Goal: Download file/media

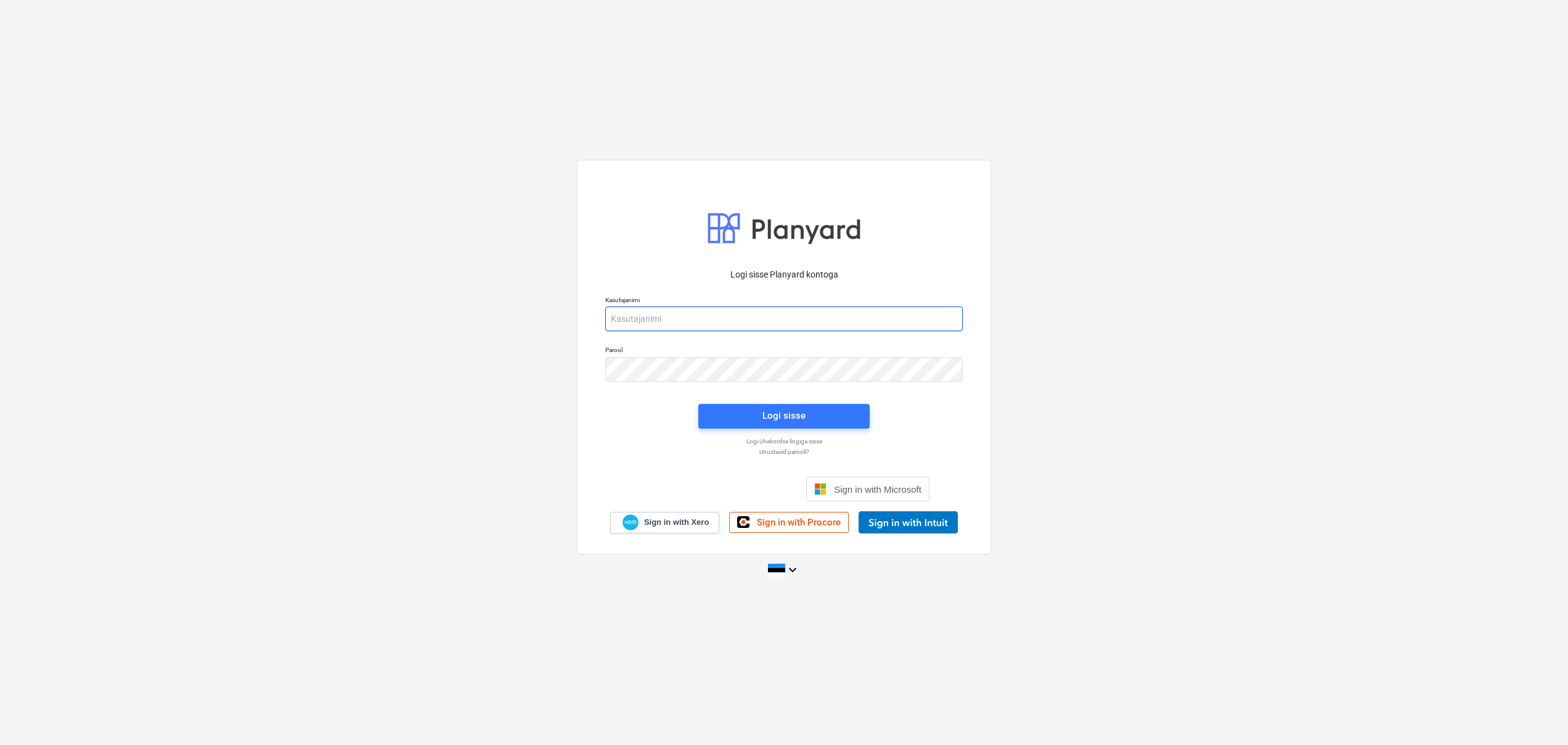
type input "[EMAIL_ADDRESS][DOMAIN_NAME]"
click at [777, 413] on div "Logi sisse" at bounding box center [784, 416] width 43 height 16
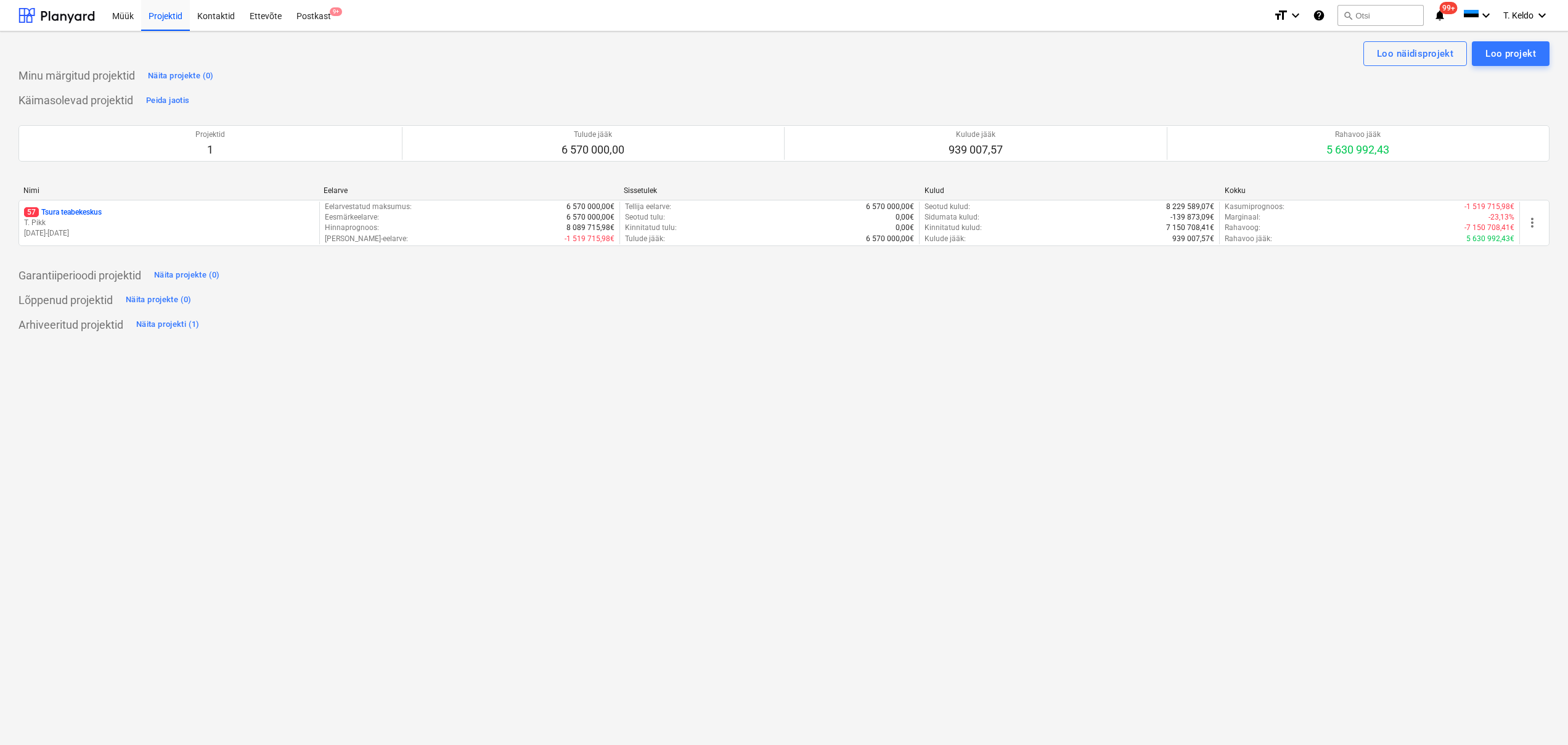
click at [82, 223] on p "T. Pikk" at bounding box center [169, 223] width 291 height 11
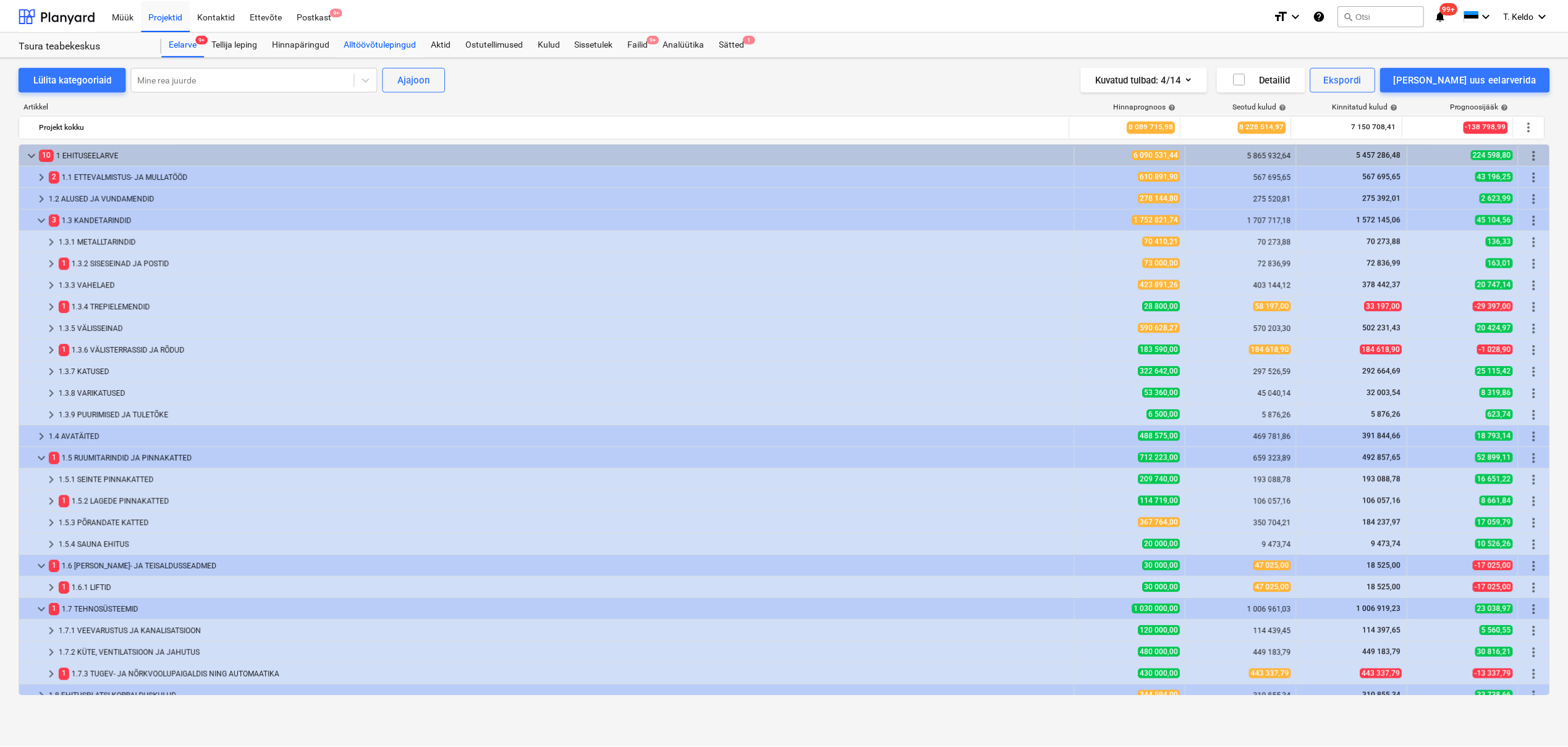
scroll to position [416, 0]
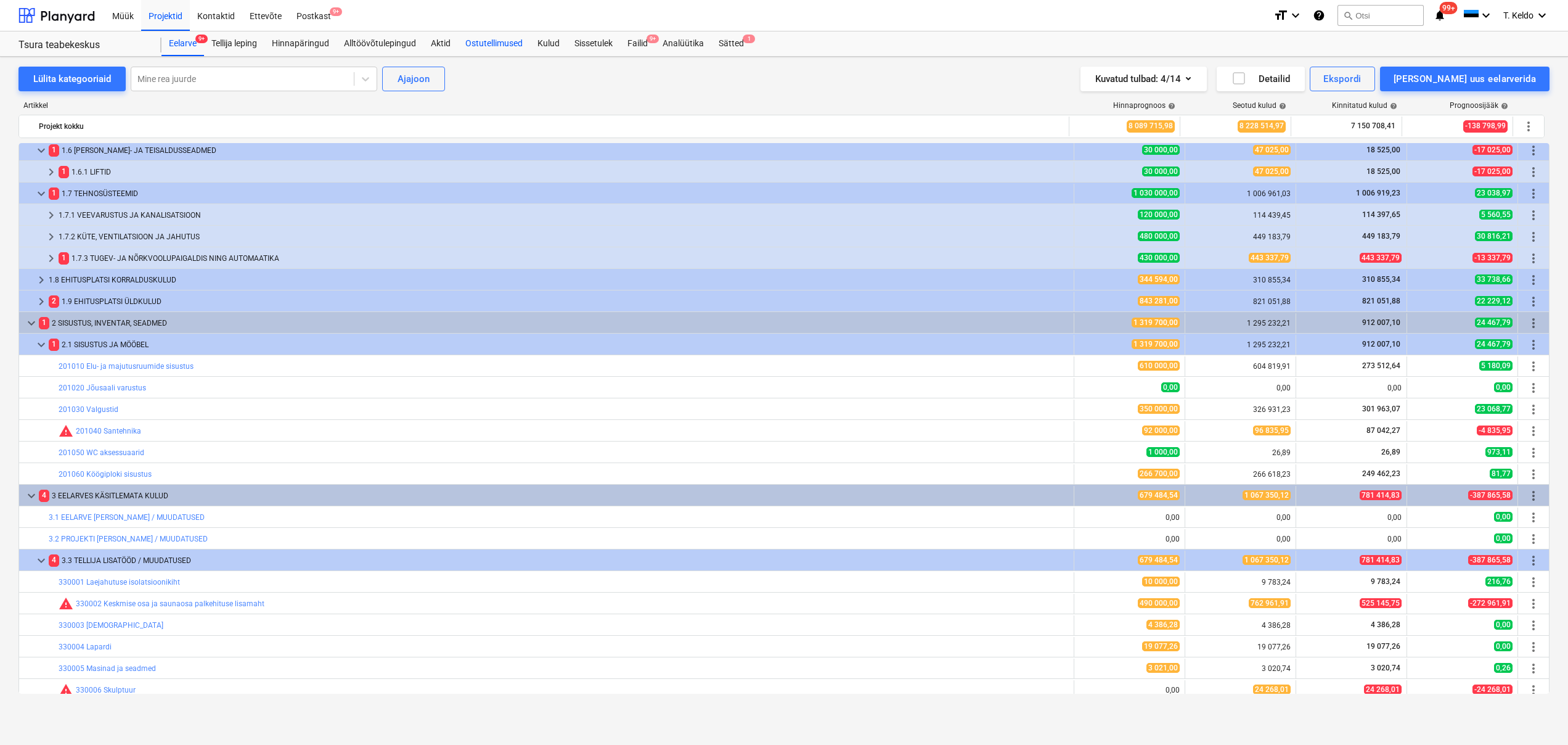
click at [495, 45] on div "Ostutellimused" at bounding box center [494, 44] width 72 height 25
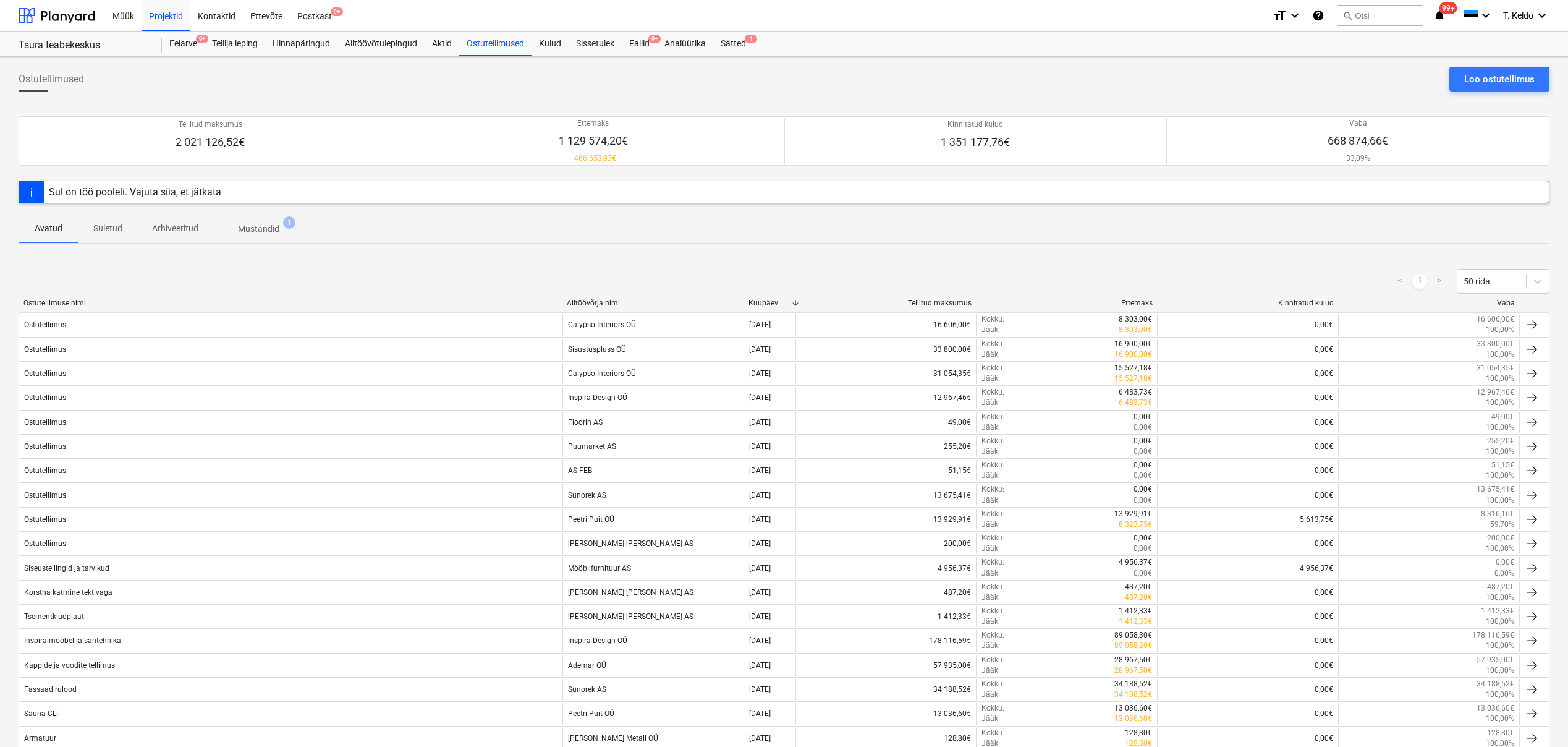
click at [231, 191] on div "Sul on töö pooleli. Vajuta siia, et jätkata" at bounding box center [784, 192] width 1531 height 23
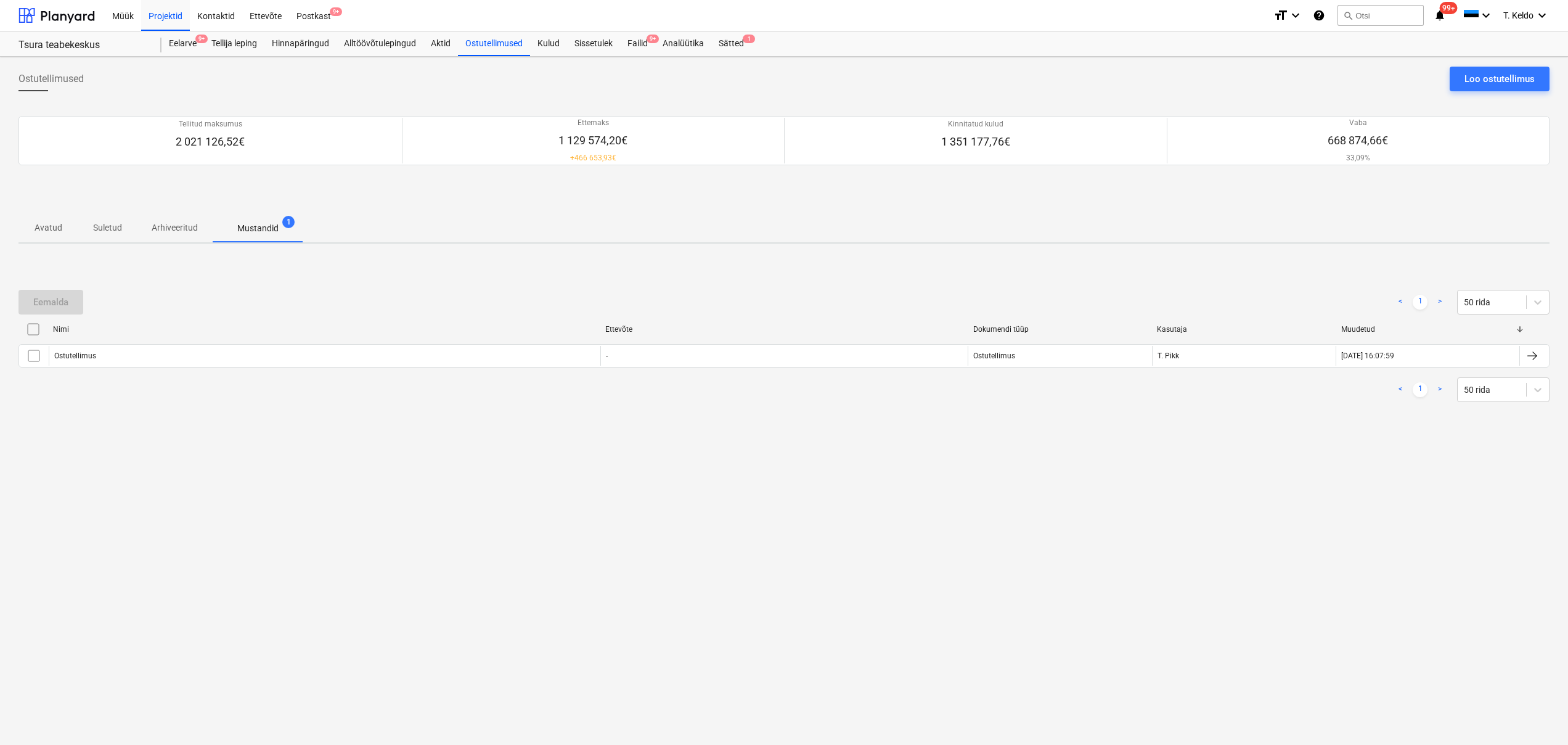
click at [40, 228] on p "Avatud" at bounding box center [48, 228] width 30 height 13
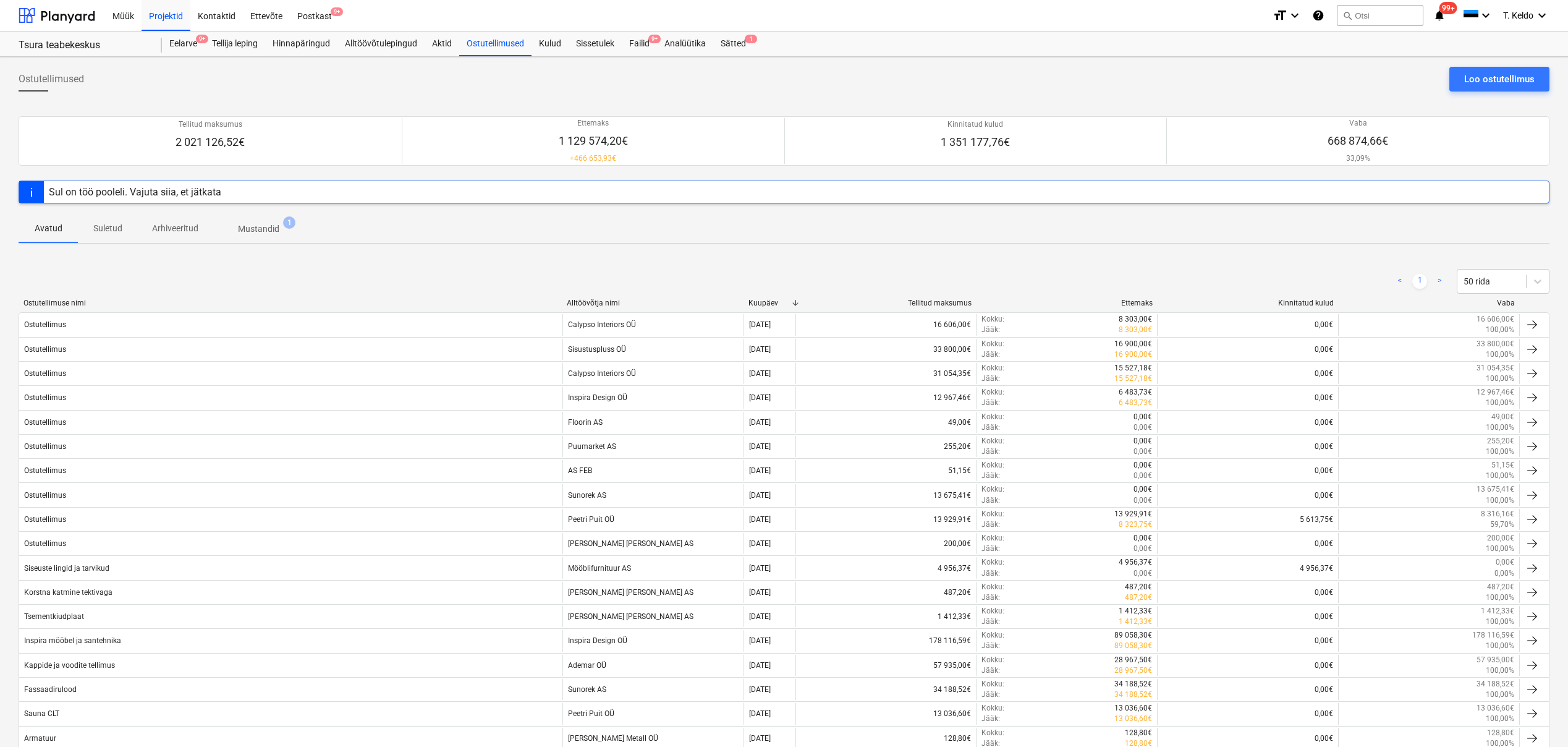
click at [617, 301] on div "Alltöövõtja nimi" at bounding box center [653, 303] width 171 height 9
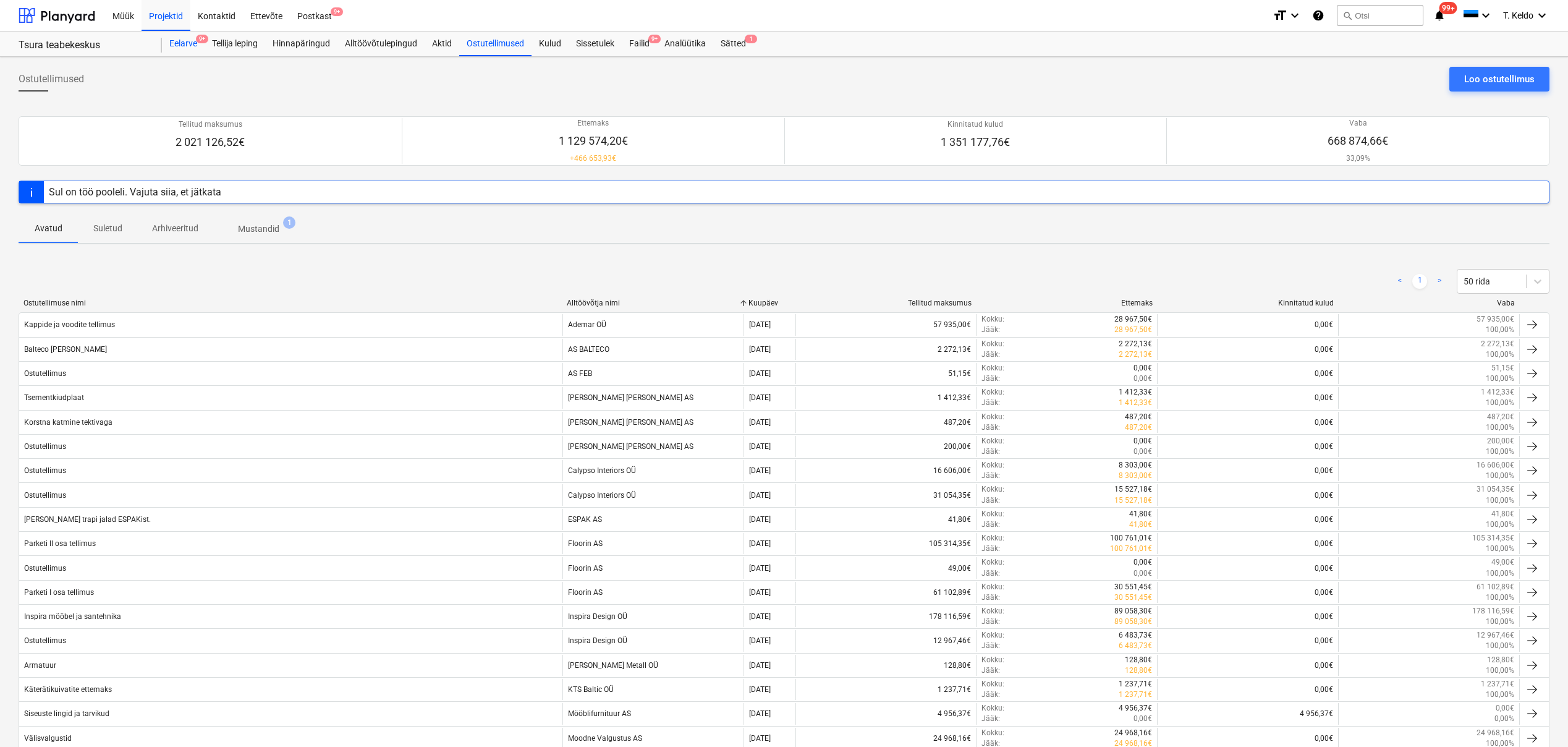
click at [188, 45] on div "Eelarve 9+" at bounding box center [183, 44] width 42 height 25
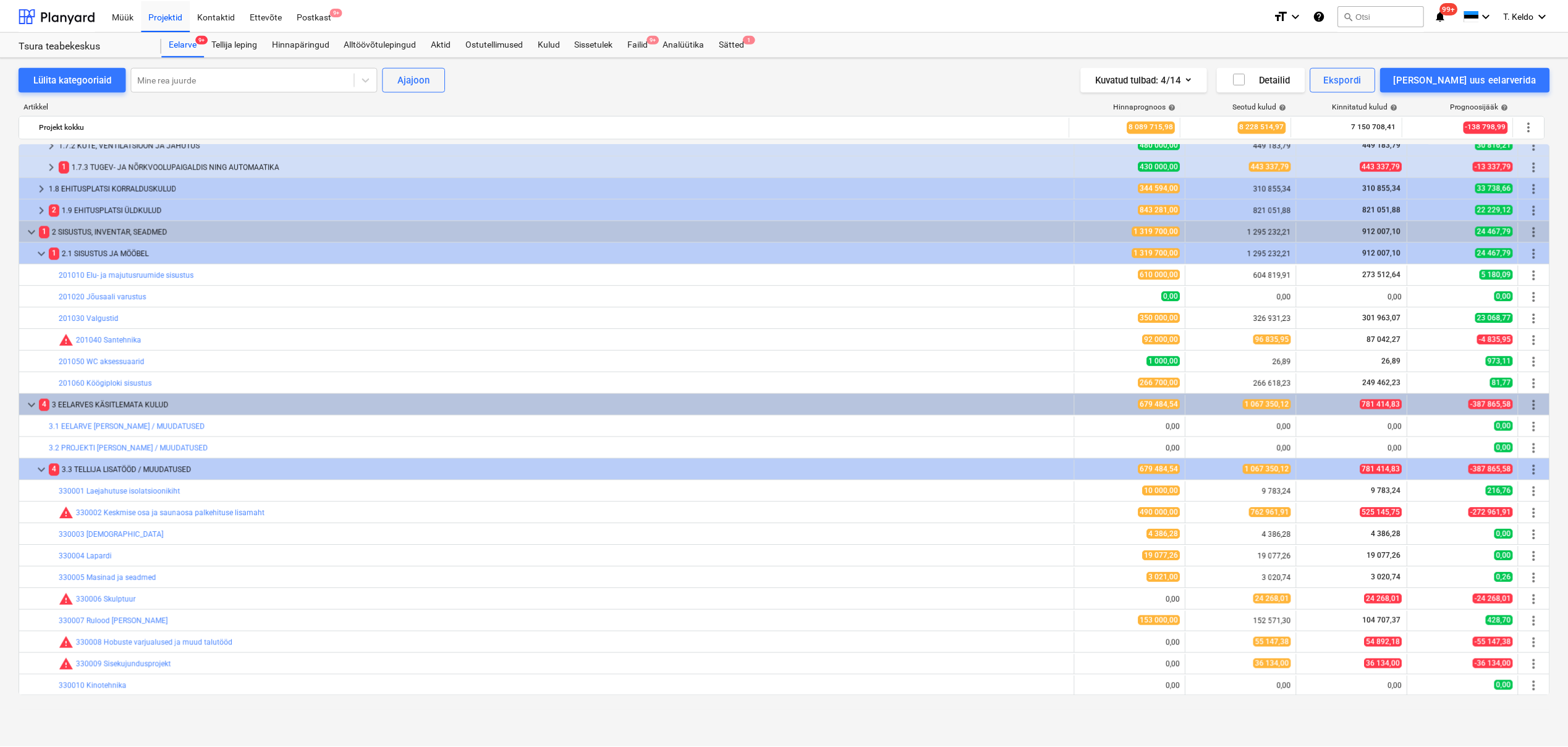
scroll to position [381, 0]
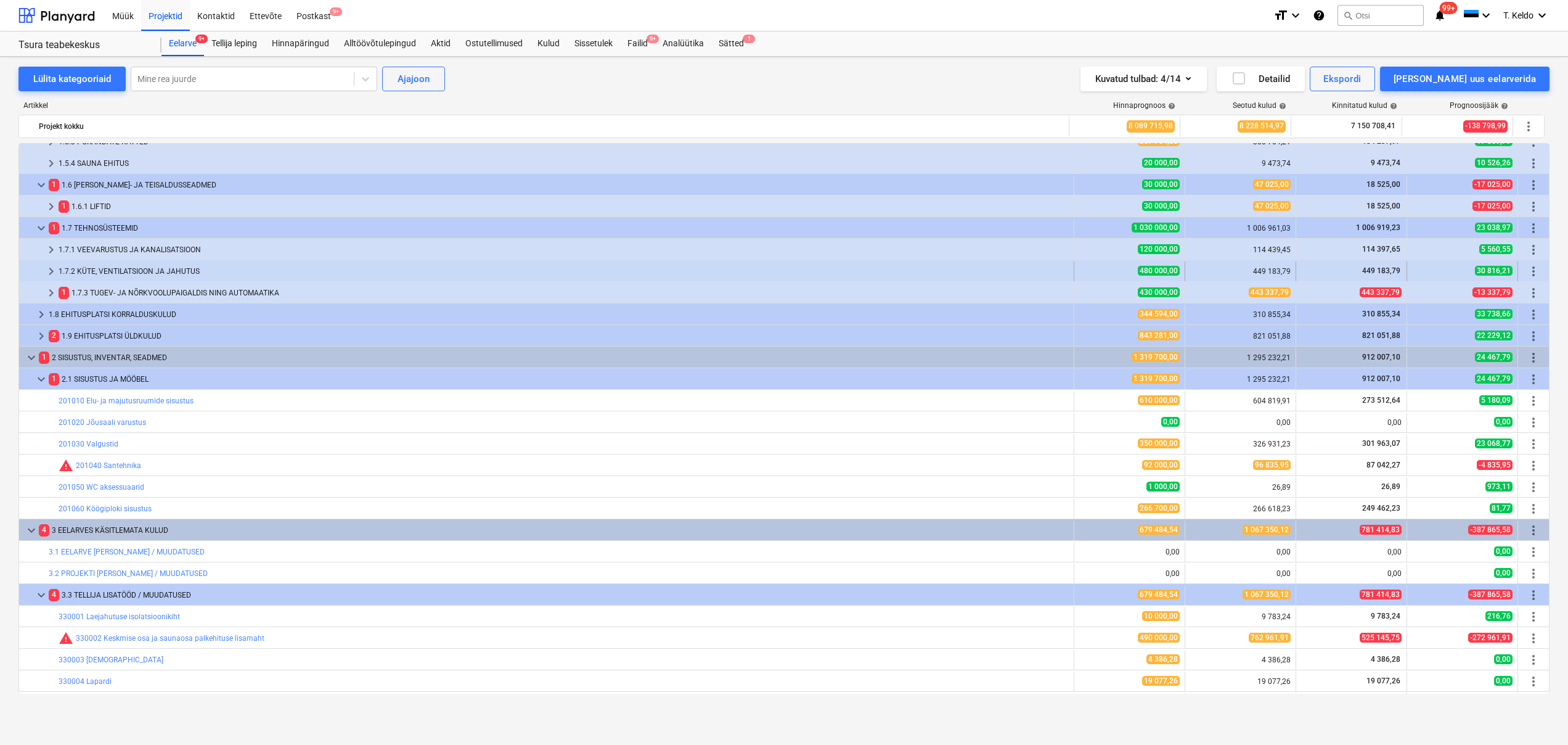
click at [154, 270] on div "1.7.2 KÜTE, VENTILATSIOON JA JAHUTUS" at bounding box center [564, 271] width 1010 height 19
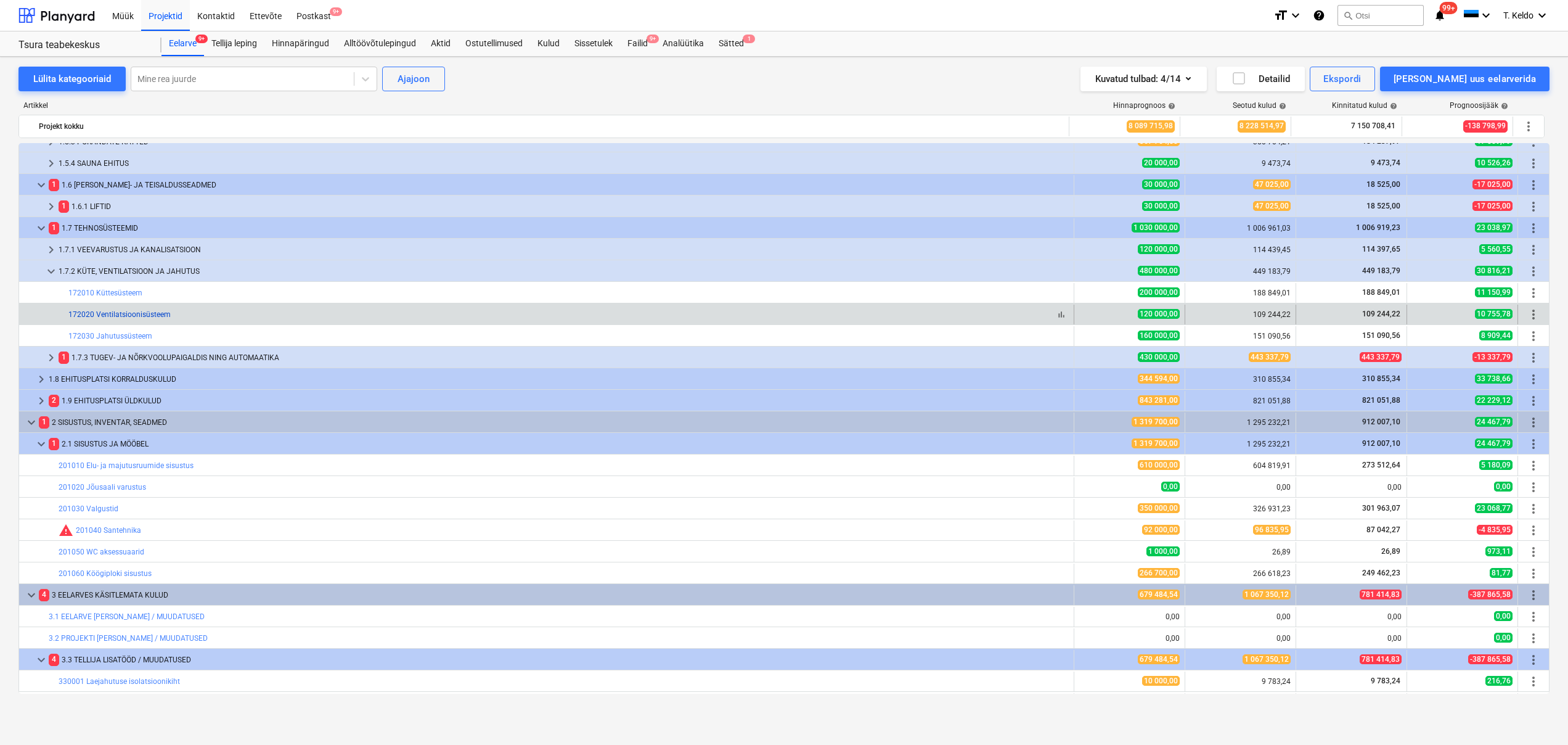
click at [152, 312] on link "172020 Ventilatsioonisüsteem" at bounding box center [119, 315] width 102 height 9
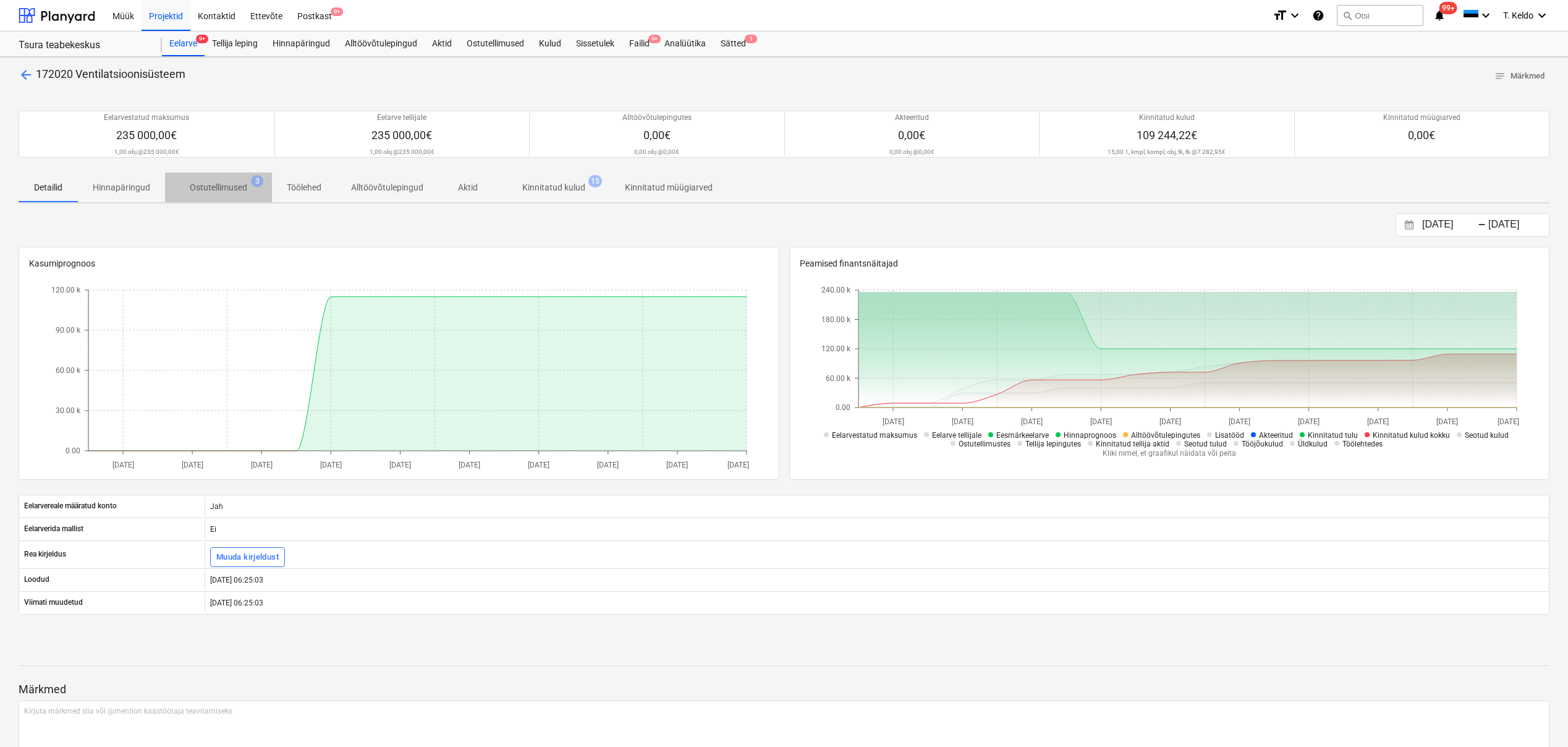
click at [225, 188] on p "Ostutellimused" at bounding box center [218, 188] width 57 height 13
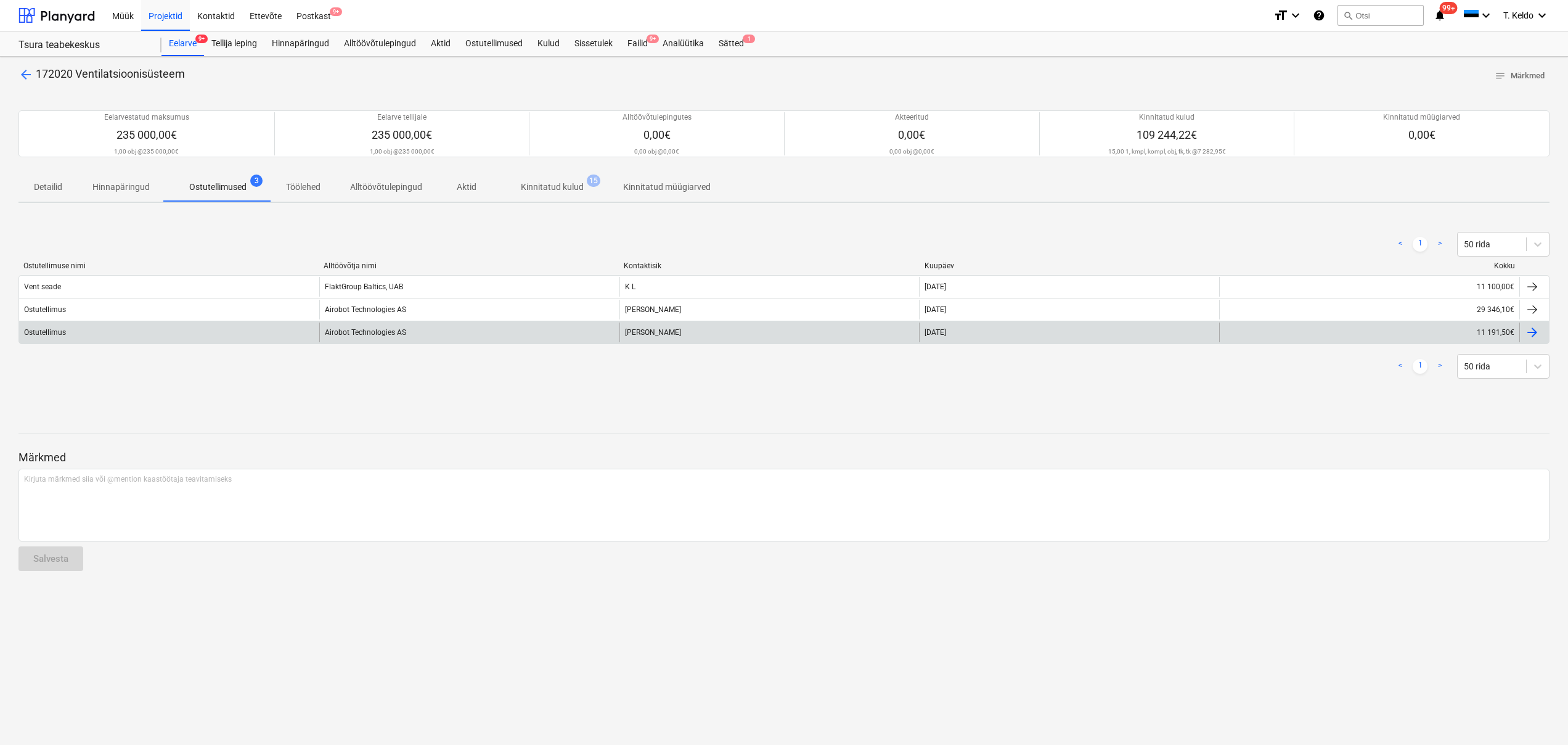
click at [383, 329] on div "Airobot Technologies AS" at bounding box center [470, 332] width 300 height 19
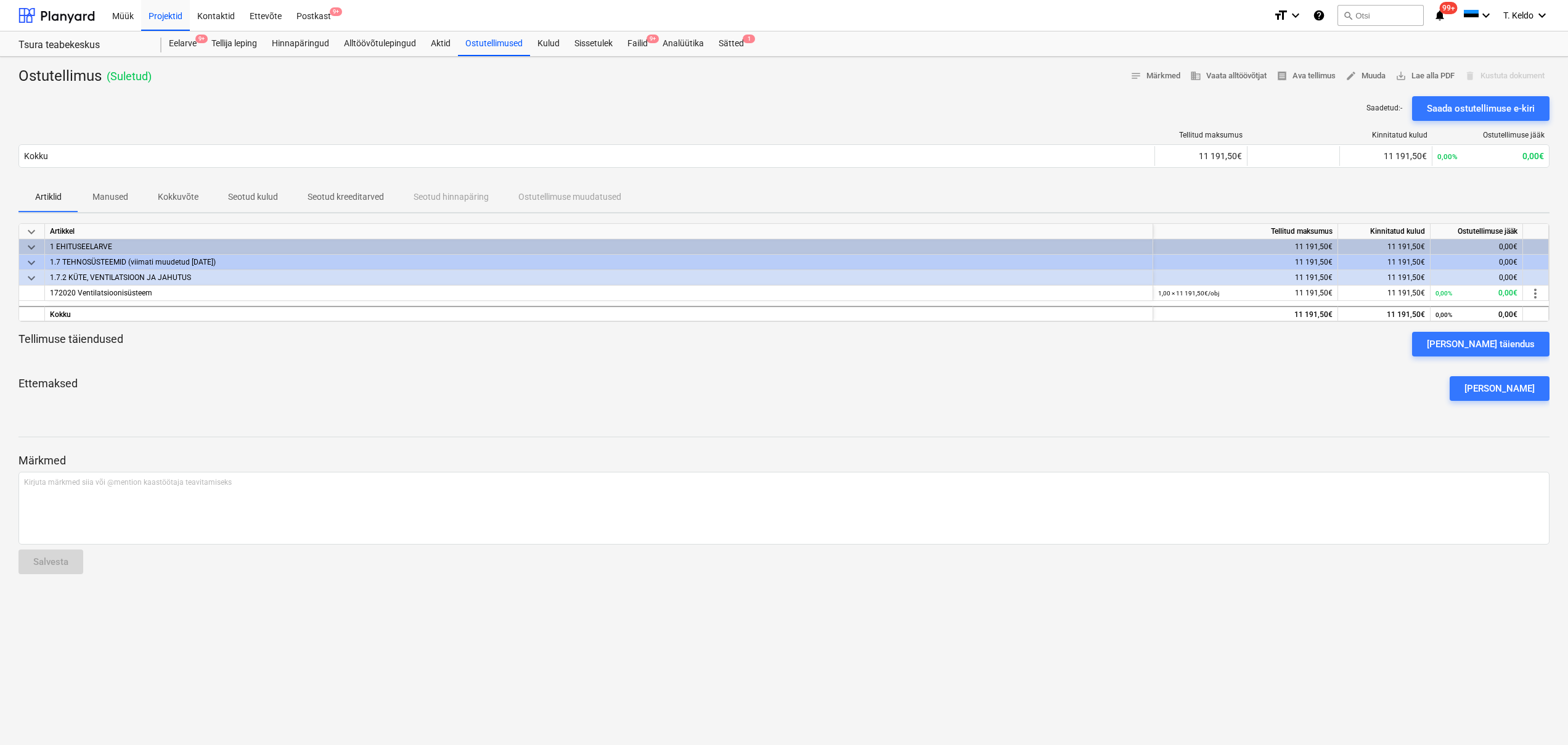
click at [112, 199] on p "Manused" at bounding box center [110, 197] width 36 height 13
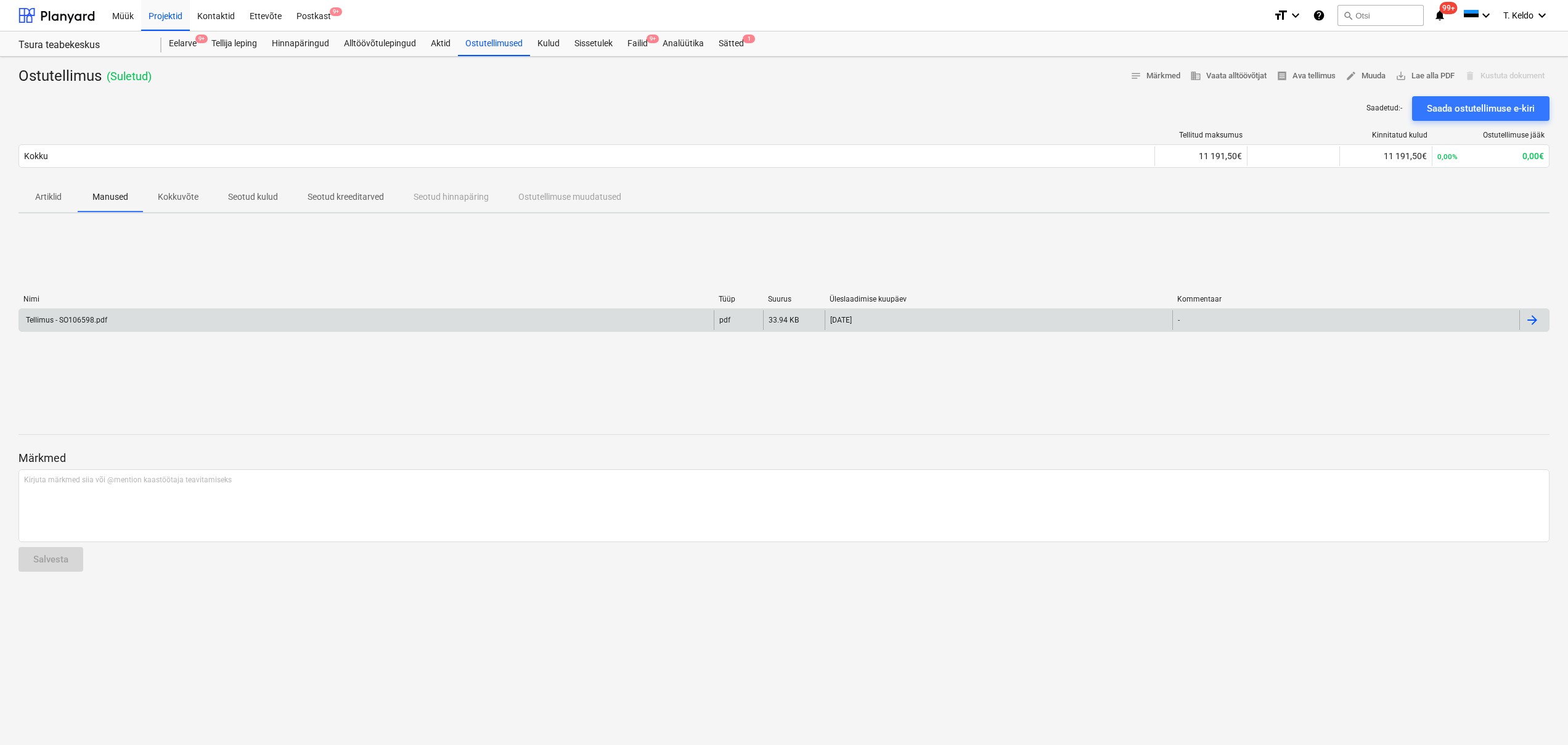
click at [90, 319] on div "Tellimus - SO106598.pdf" at bounding box center [65, 320] width 83 height 9
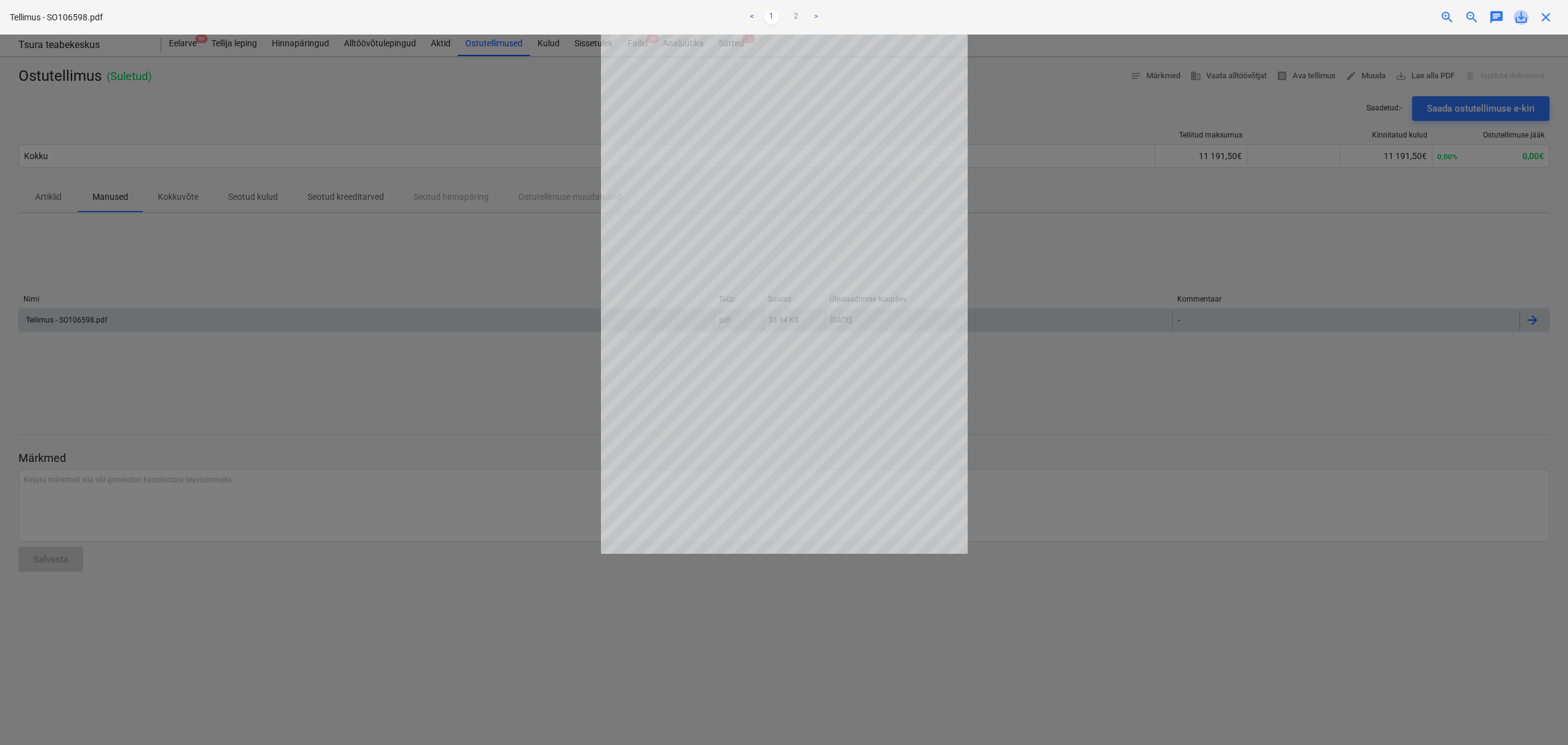
click at [1524, 19] on span "save_alt" at bounding box center [1521, 17] width 15 height 15
click at [1065, 459] on div at bounding box center [784, 389] width 1568 height 710
click at [1081, 422] on div at bounding box center [784, 389] width 1568 height 710
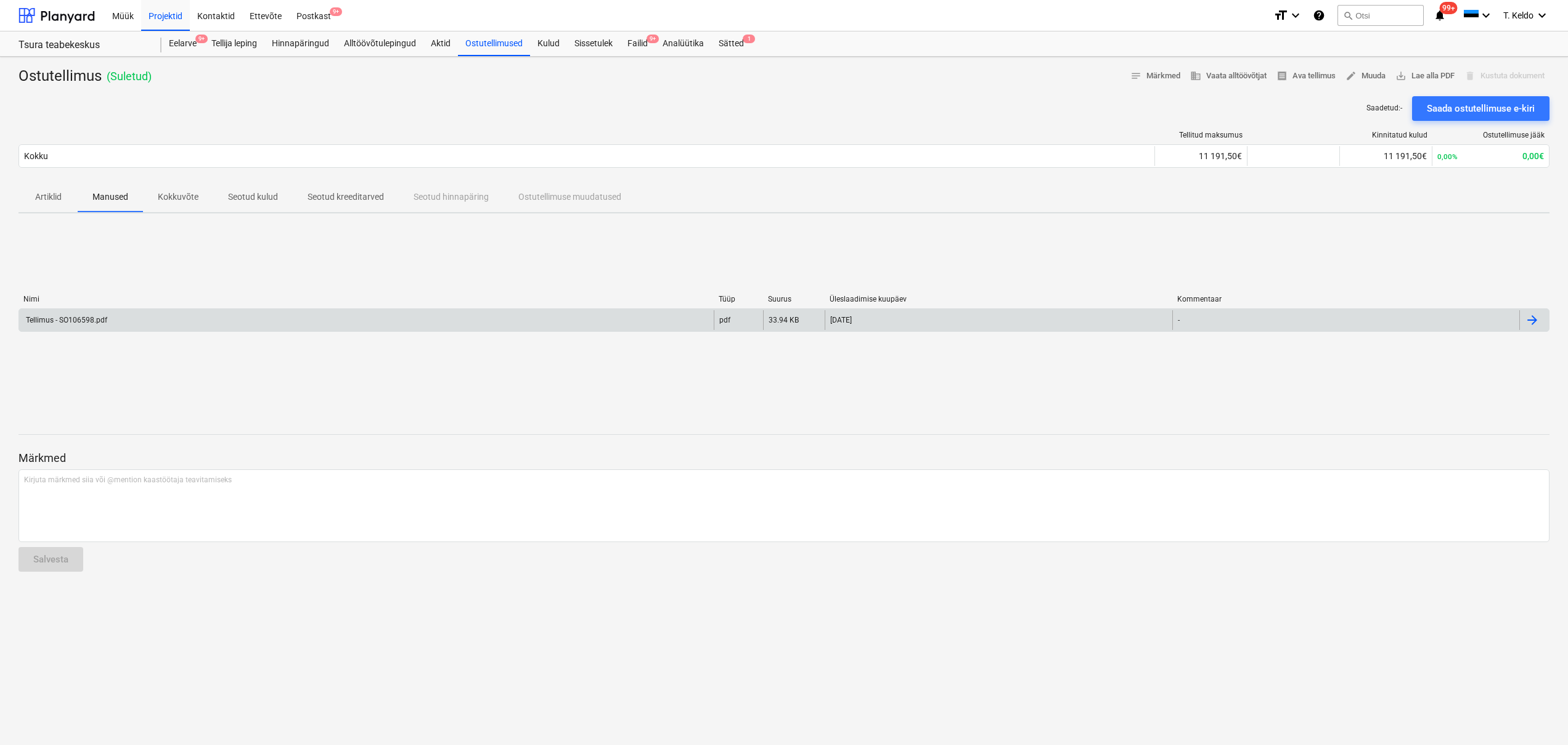
click at [1555, 13] on div "Müük Projektid Kontaktid Ettevõte Postkast 9+ format_size keyboard_arrow_down h…" at bounding box center [784, 16] width 1568 height 32
click at [1544, 14] on icon "keyboard_arrow_down" at bounding box center [1542, 15] width 15 height 15
click at [1508, 64] on div "Logi välja" at bounding box center [1513, 68] width 74 height 19
